Goal: Obtain resource: Obtain resource

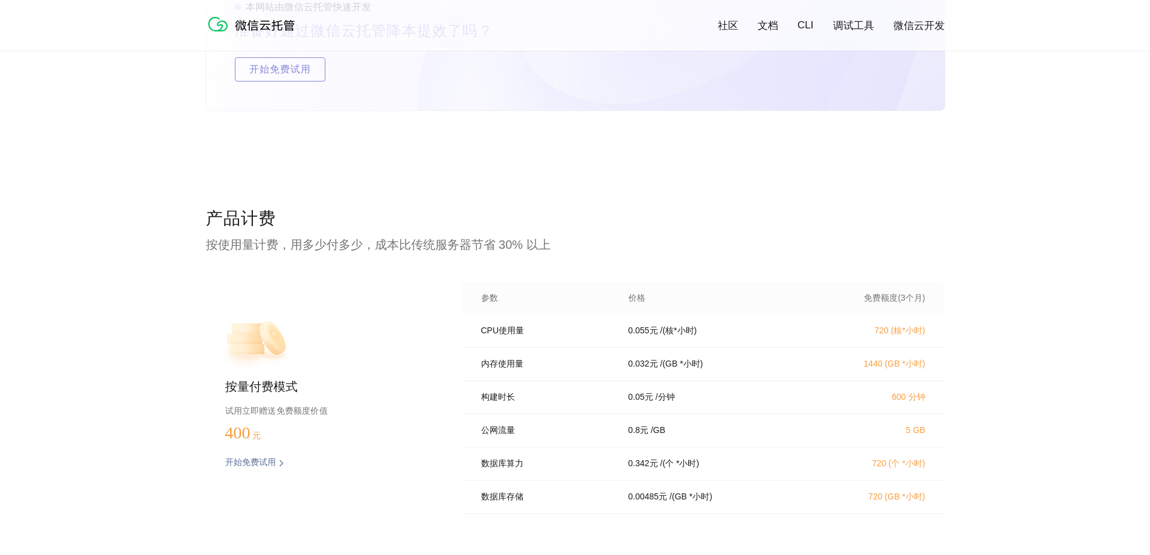
scroll to position [2354, 0]
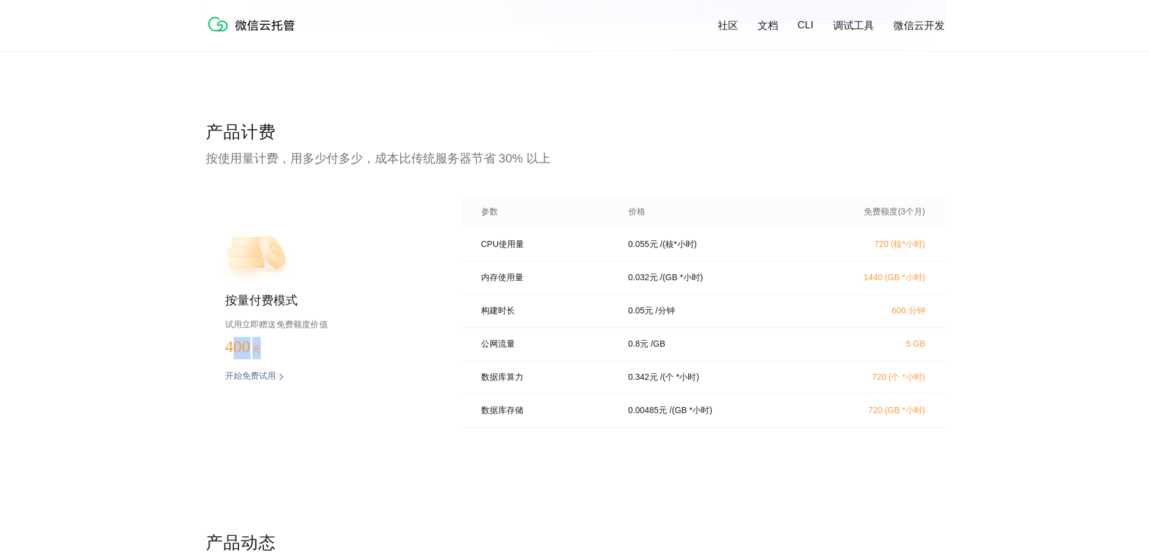
drag, startPoint x: 238, startPoint y: 349, endPoint x: 267, endPoint y: 347, distance: 29.6
click at [267, 347] on p "400 元" at bounding box center [255, 346] width 60 height 19
click at [271, 323] on p "试用立即赠送免费额度价值" at bounding box center [324, 324] width 198 height 16
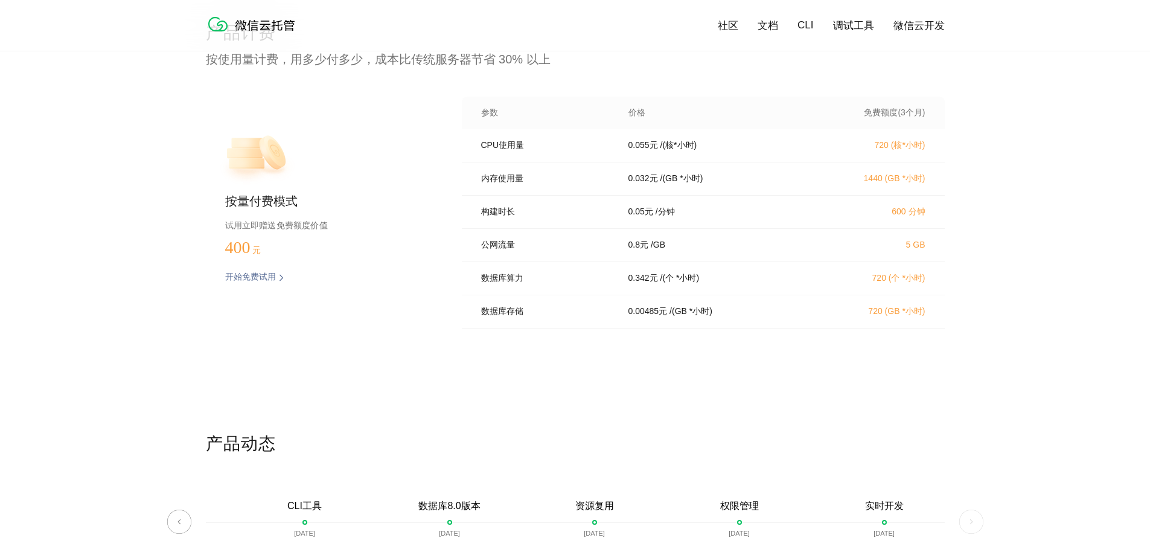
scroll to position [2656, 0]
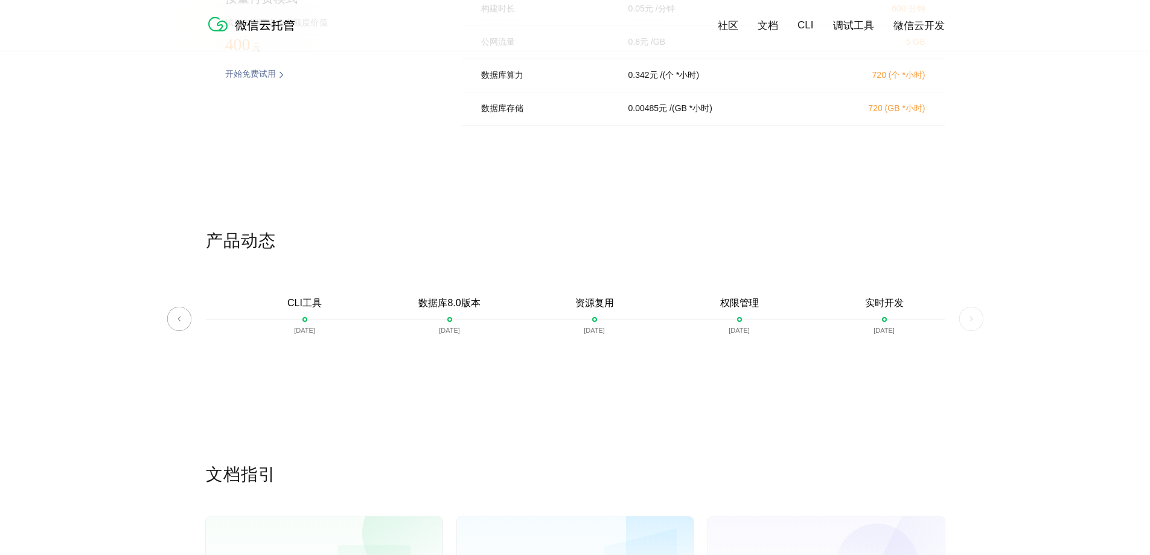
click at [974, 321] on img at bounding box center [971, 319] width 24 height 24
click at [883, 323] on div "实时开发 2022-03-31" at bounding box center [884, 324] width 145 height 55
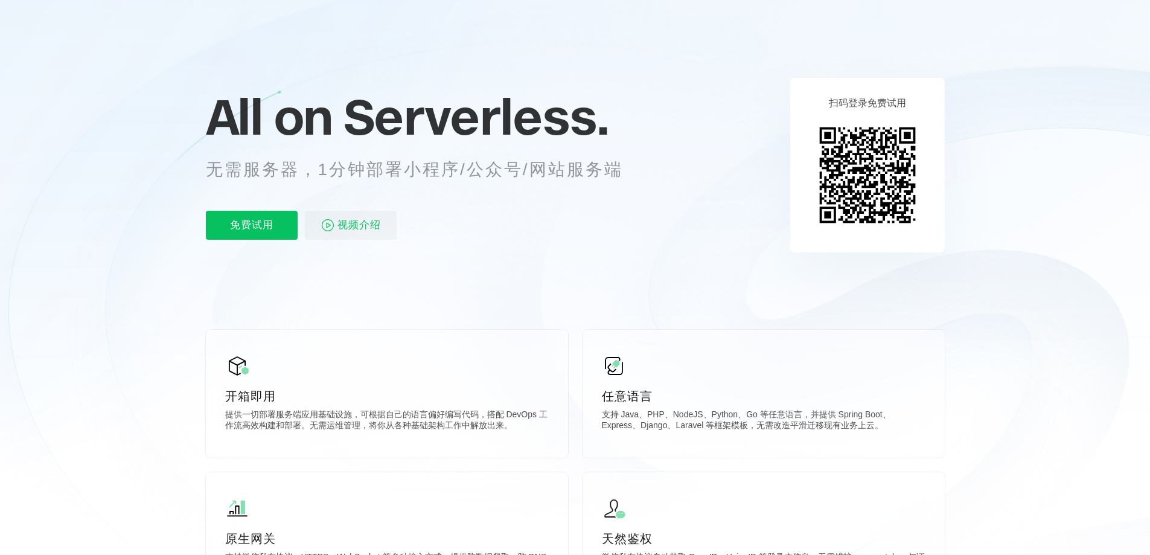
scroll to position [0, 0]
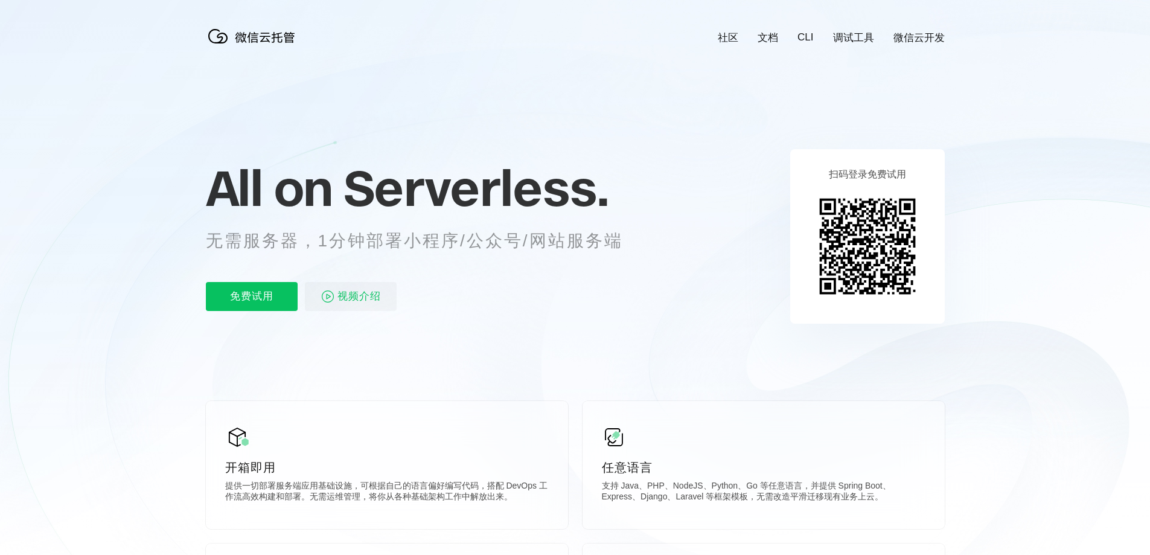
click at [768, 35] on link "文档" at bounding box center [768, 38] width 21 height 14
click at [235, 307] on p "免费试用" at bounding box center [252, 296] width 92 height 29
